Goal: Task Accomplishment & Management: Complete application form

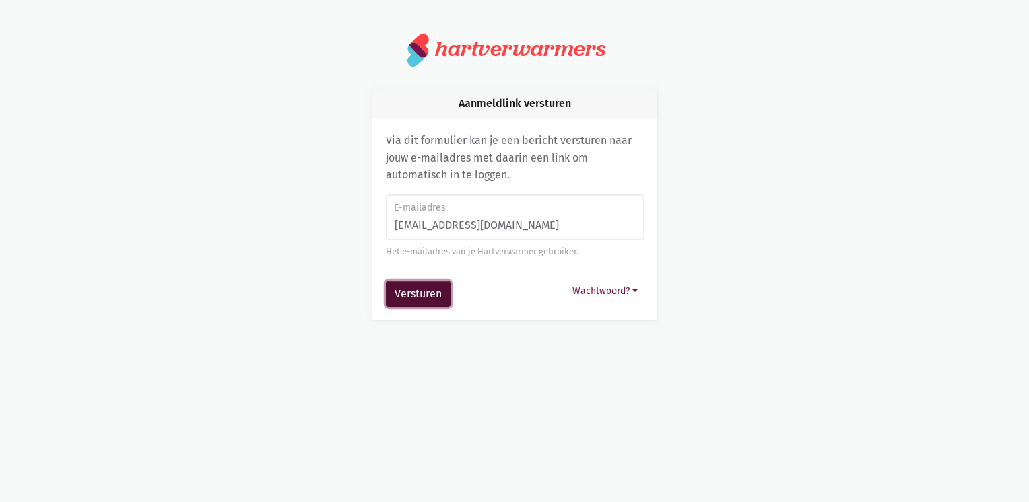
click at [423, 297] on button "Versturen" at bounding box center [418, 294] width 65 height 27
